Goal: Browse casually

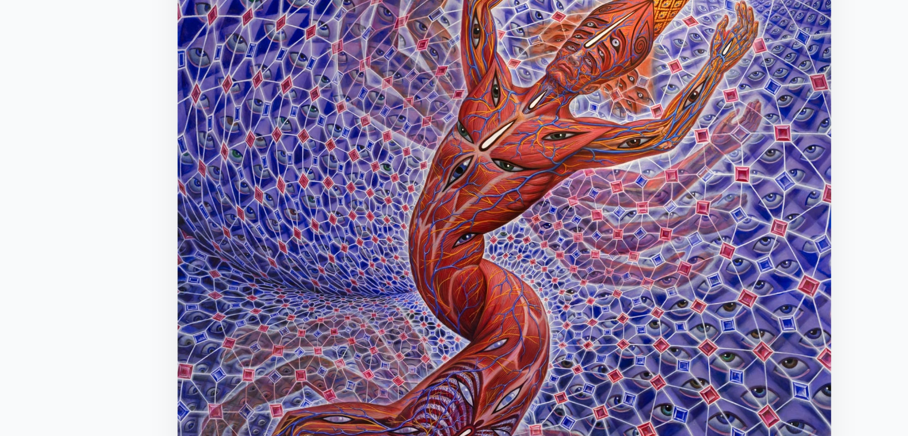
scroll to position [136, 0]
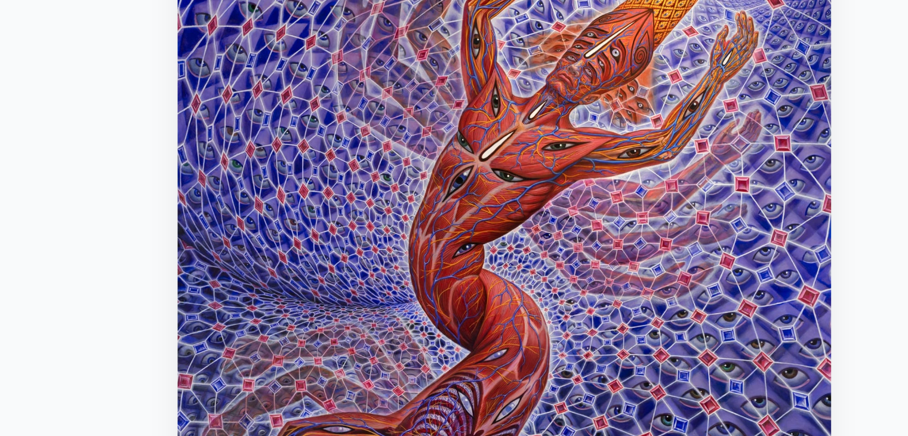
click at [417, 99] on img "29 / 33" at bounding box center [453, 151] width 275 height 349
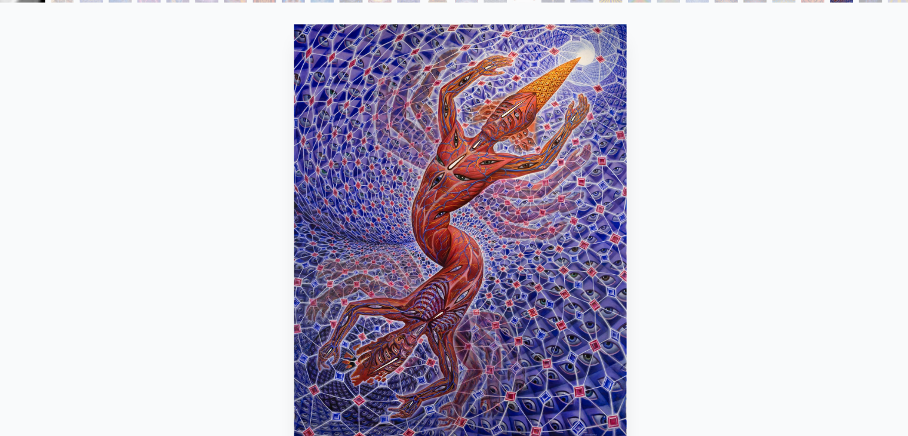
scroll to position [76, 0]
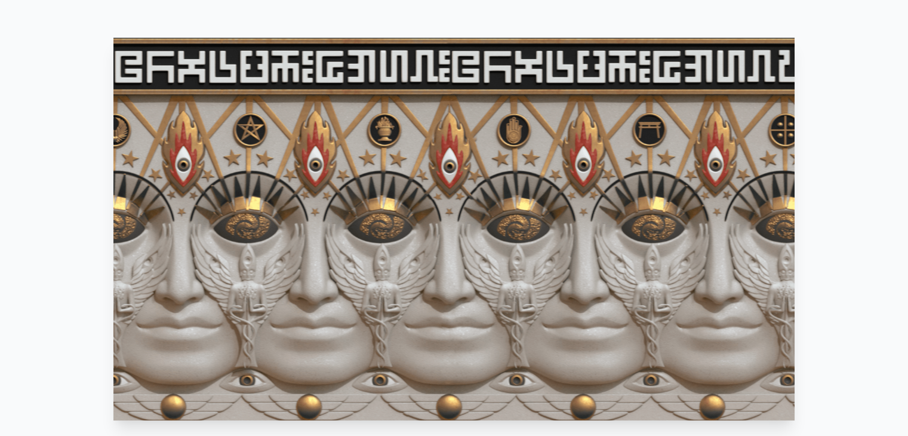
scroll to position [611, 0]
click at [652, 222] on video "Your browser does not support the video tag." at bounding box center [453, 228] width 681 height 383
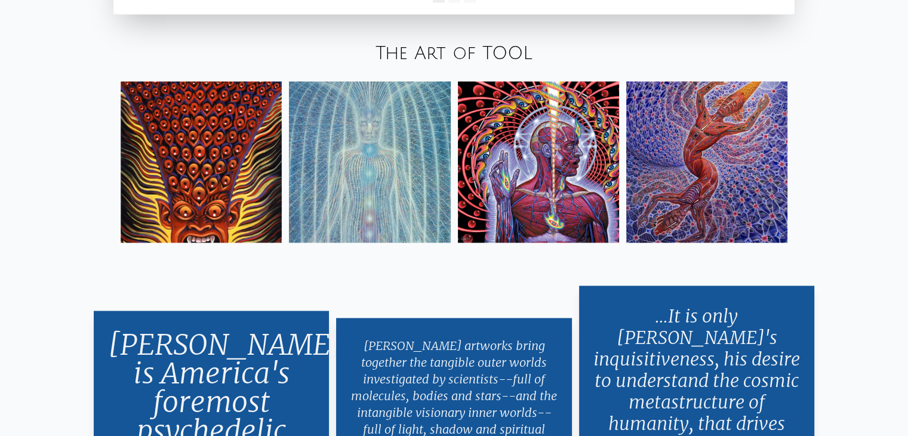
scroll to position [2169, 0]
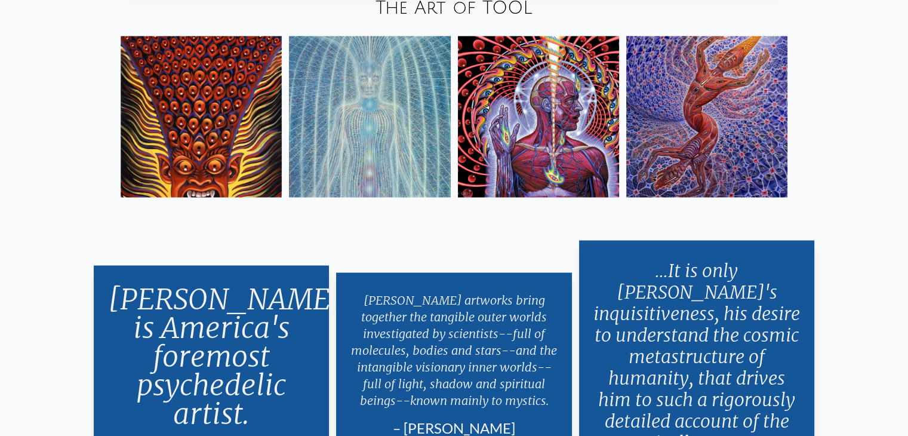
click at [440, 13] on link "The Art of TOOL" at bounding box center [454, 8] width 157 height 20
